Goal: Task Accomplishment & Management: Manage account settings

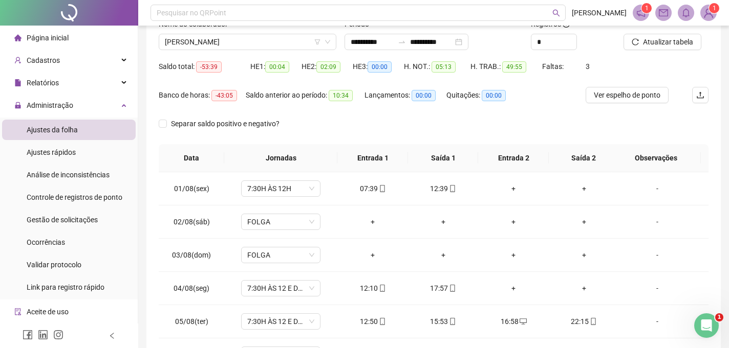
scroll to position [411, 0]
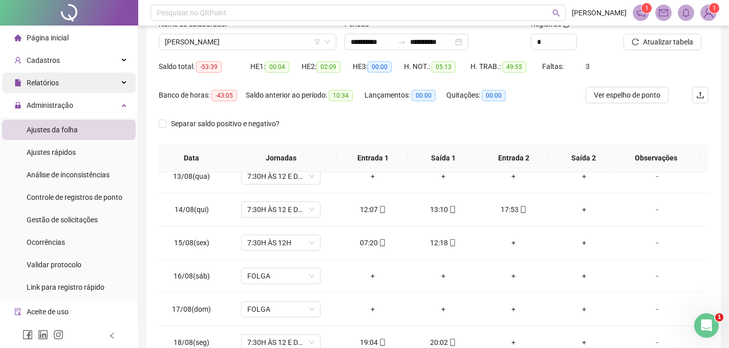
click at [70, 84] on div "Relatórios" at bounding box center [69, 83] width 134 height 20
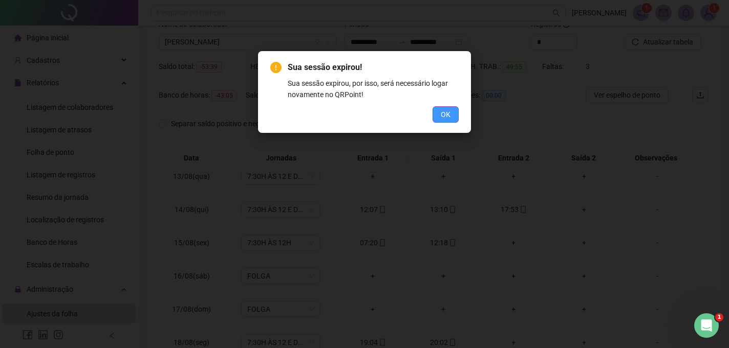
click at [452, 115] on button "OK" at bounding box center [445, 114] width 26 height 16
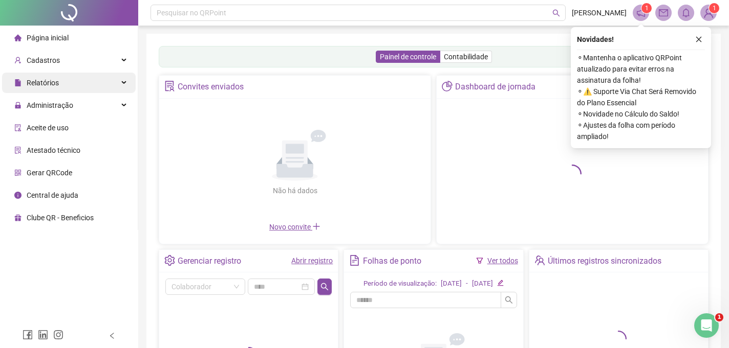
click at [121, 79] on div "Relatórios" at bounding box center [69, 83] width 134 height 20
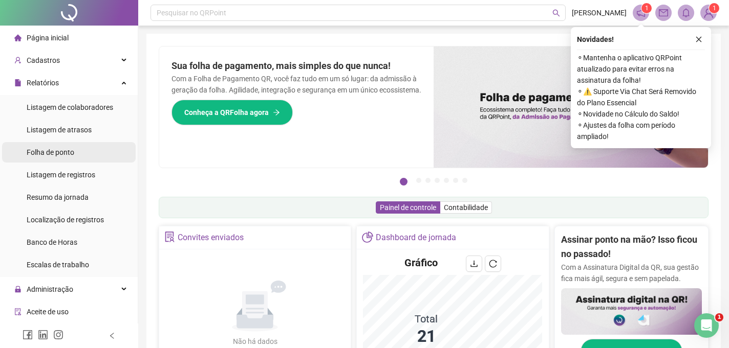
click at [74, 157] on div "Folha de ponto" at bounding box center [51, 152] width 48 height 20
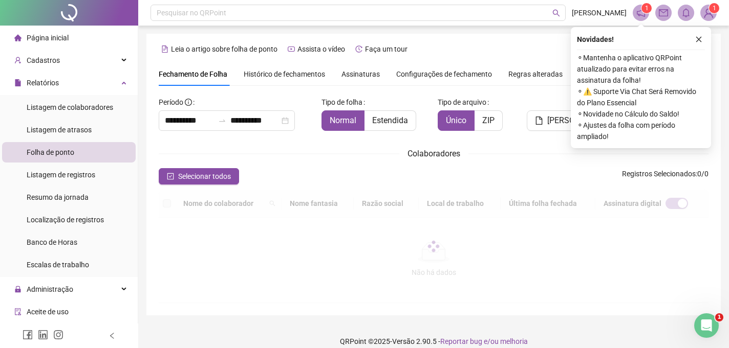
scroll to position [35, 0]
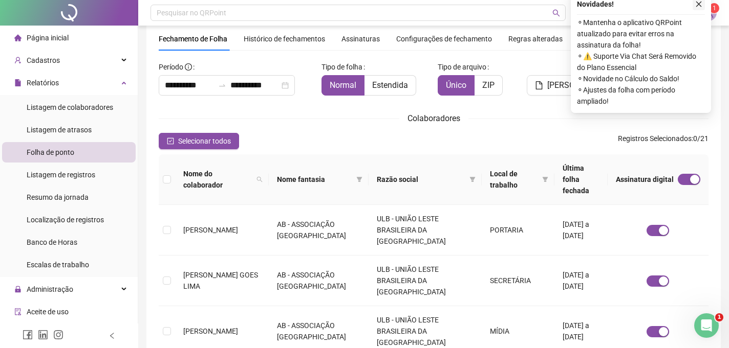
click at [699, 6] on icon "close" at bounding box center [698, 4] width 7 height 7
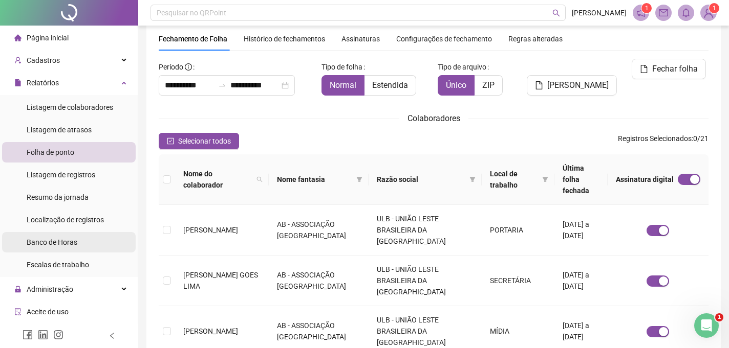
click at [87, 244] on li "Banco de Horas" at bounding box center [69, 242] width 134 height 20
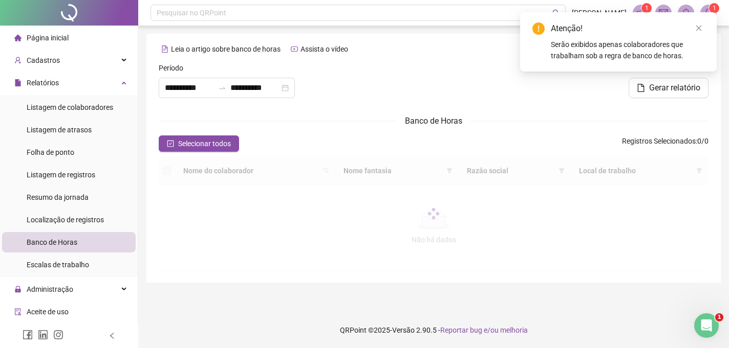
type input "**********"
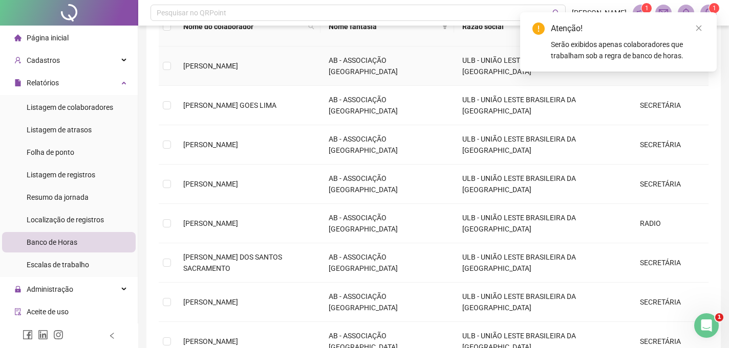
scroll to position [207, 0]
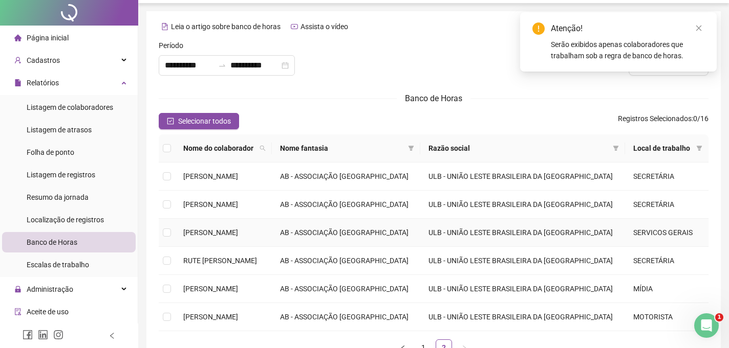
scroll to position [0, 0]
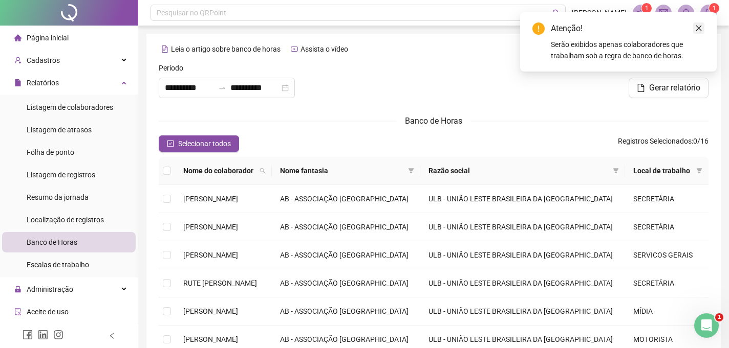
click at [701, 28] on icon "close" at bounding box center [698, 28] width 7 height 7
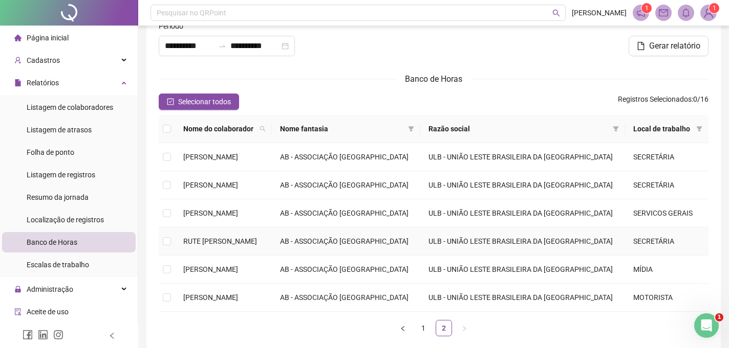
scroll to position [95, 0]
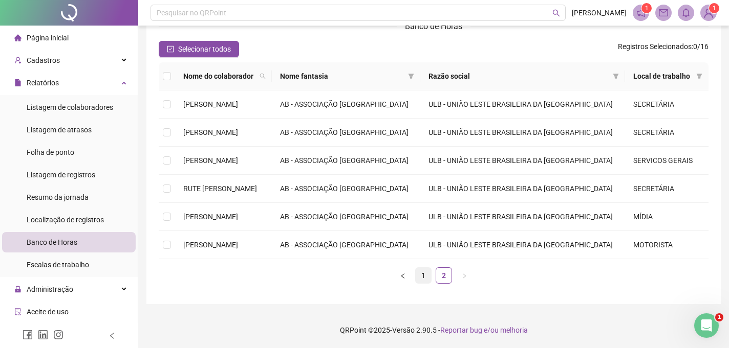
click at [425, 272] on link "1" at bounding box center [423, 275] width 15 height 15
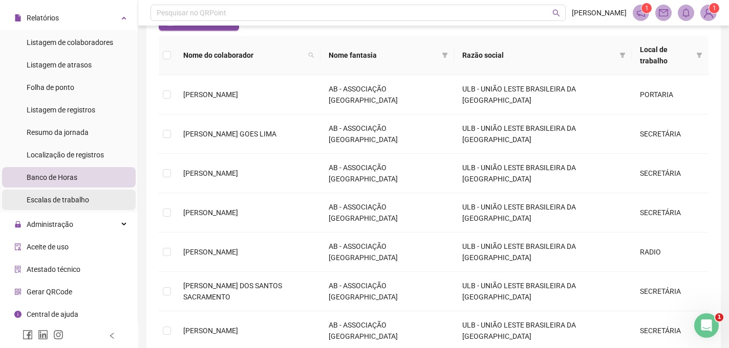
scroll to position [66, 0]
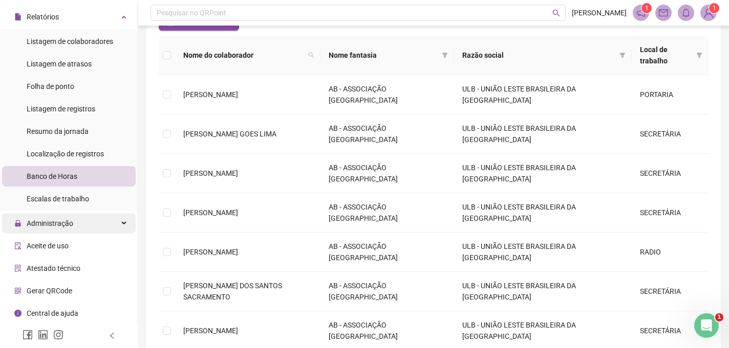
click at [79, 219] on div "Administração" at bounding box center [69, 223] width 134 height 20
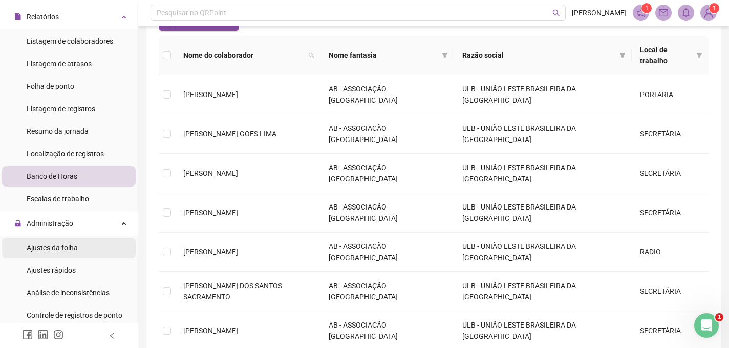
click at [68, 247] on span "Ajustes da folha" at bounding box center [52, 248] width 51 height 8
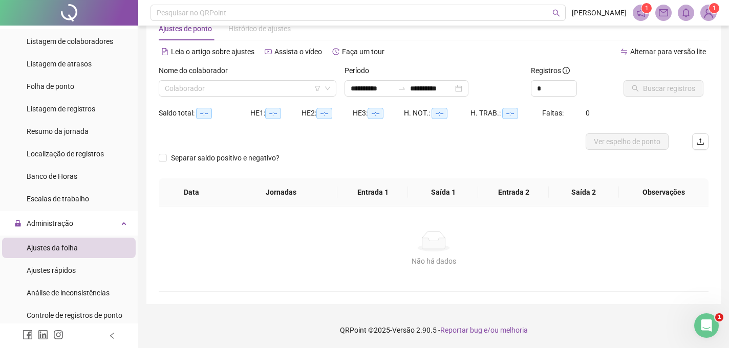
scroll to position [29, 0]
type input "**********"
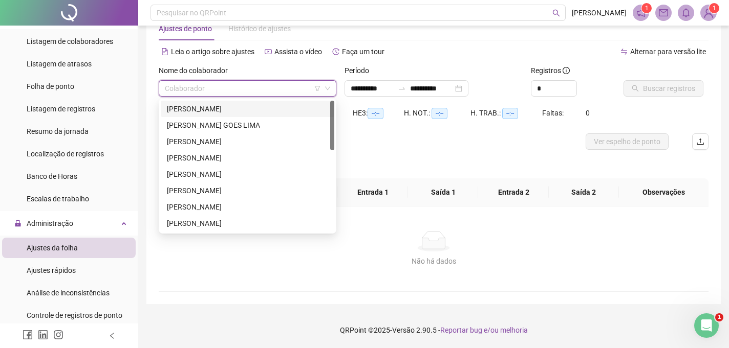
click at [260, 91] on input "search" at bounding box center [243, 88] width 156 height 15
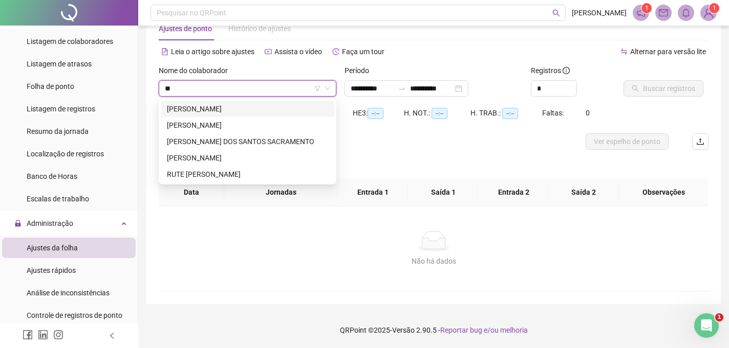
type input "***"
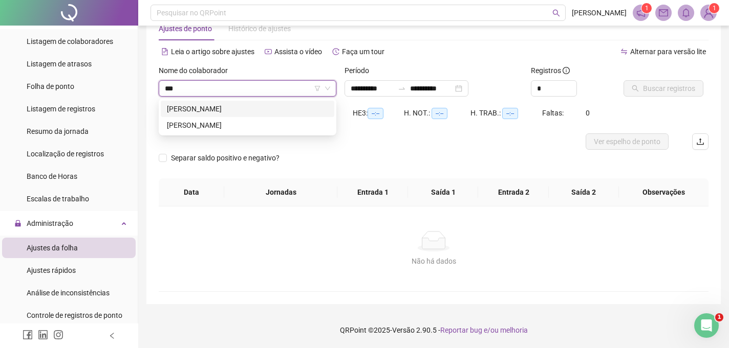
click at [301, 110] on div "[PERSON_NAME]" at bounding box center [247, 108] width 161 height 11
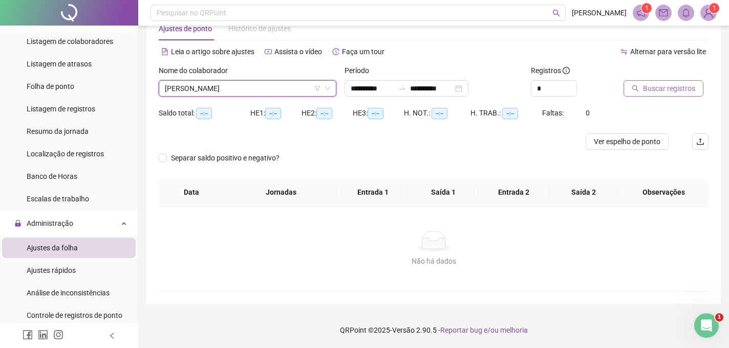
click at [678, 89] on span "Buscar registros" at bounding box center [669, 88] width 52 height 11
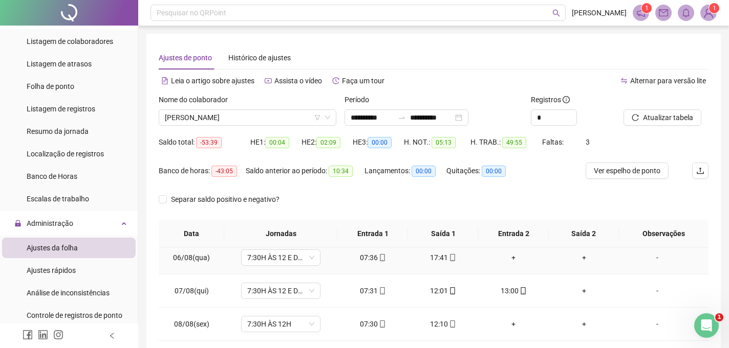
scroll to position [175, 0]
click at [460, 51] on div "Ajustes de ponto Histórico de ajustes" at bounding box center [434, 58] width 550 height 24
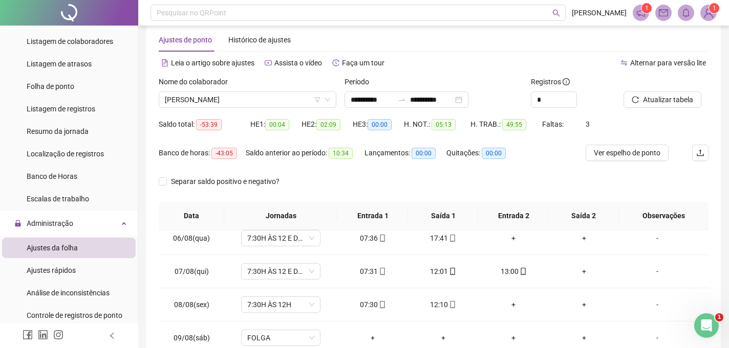
scroll to position [0, 0]
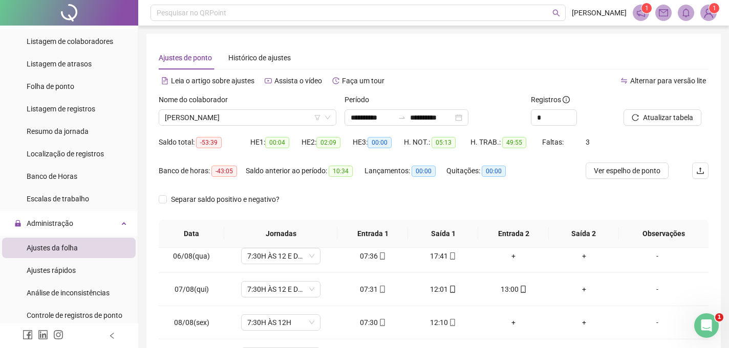
click at [410, 52] on div "Ajustes de ponto Histórico de ajustes" at bounding box center [434, 58] width 550 height 24
click at [420, 57] on div "Ajustes de ponto Histórico de ajustes" at bounding box center [434, 58] width 550 height 24
